Goal: Task Accomplishment & Management: Use online tool/utility

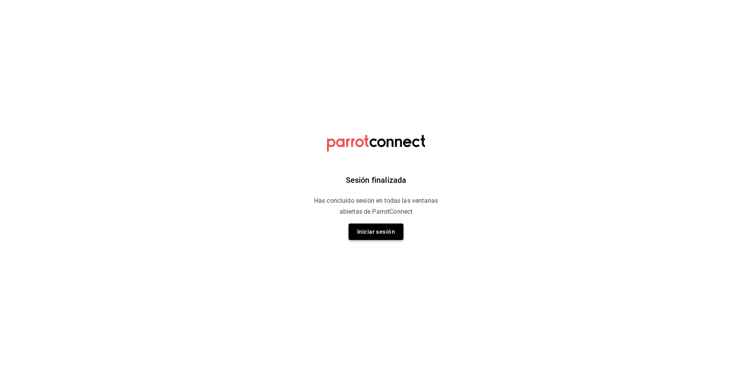
click at [369, 237] on button "Iniciar sesión" at bounding box center [376, 232] width 55 height 16
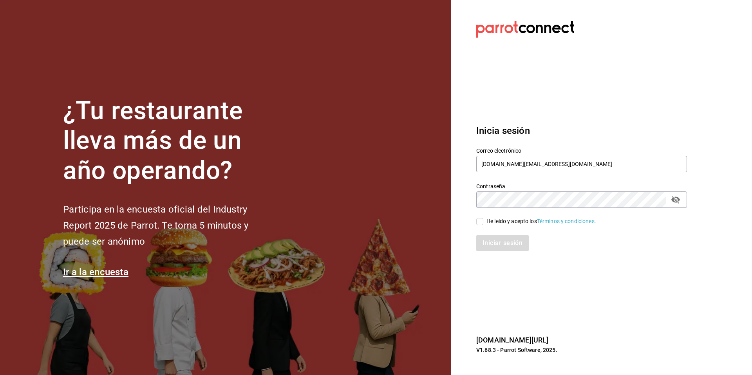
click at [488, 221] on div "He leído y acepto los Términos y condiciones." at bounding box center [542, 221] width 110 height 8
click at [483, 221] on input "He leído y acepto los Términos y condiciones." at bounding box center [479, 221] width 7 height 7
checkbox input "true"
click at [495, 244] on button "Iniciar sesión" at bounding box center [502, 243] width 53 height 16
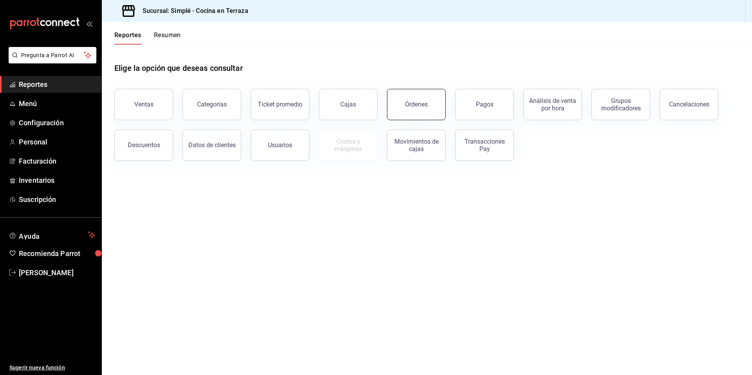
click at [388, 94] on div "Órdenes" at bounding box center [412, 100] width 68 height 41
click at [391, 95] on button "Órdenes" at bounding box center [416, 104] width 59 height 31
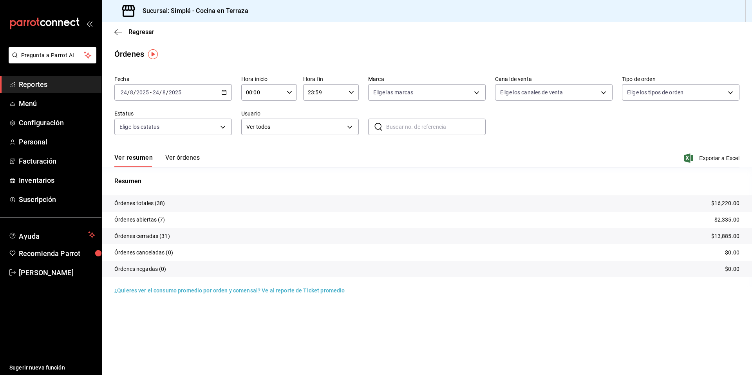
click at [501, 50] on div "Órdenes" at bounding box center [427, 54] width 650 height 12
